Goal: Check status: Check status

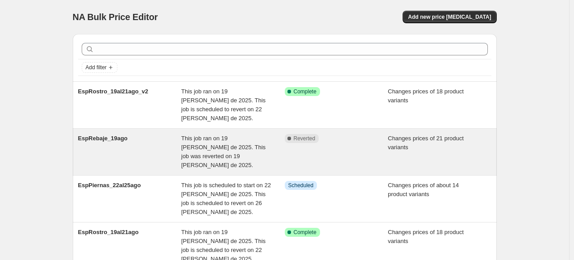
click at [202, 143] on span "This job ran on 19 [PERSON_NAME] de 2025. This job was reverted on 19 [PERSON_N…" at bounding box center [223, 151] width 84 height 33
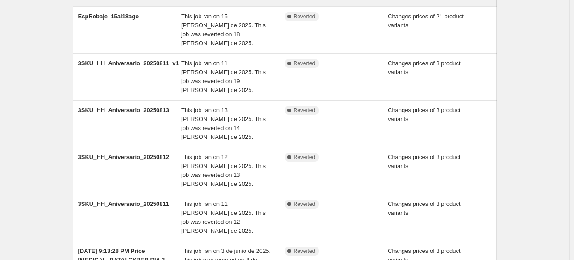
scroll to position [268, 0]
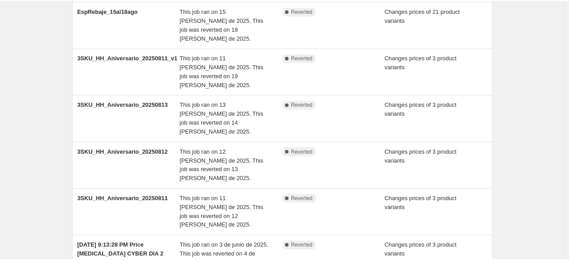
scroll to position [0, 0]
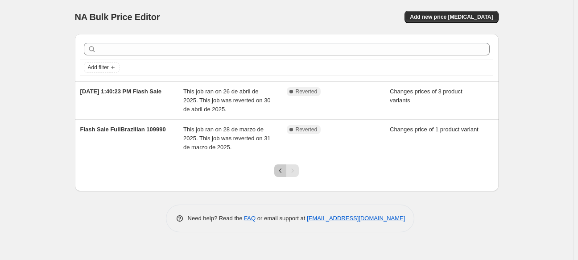
click at [282, 173] on icon "Previous" at bounding box center [280, 170] width 9 height 9
